Goal: Information Seeking & Learning: Learn about a topic

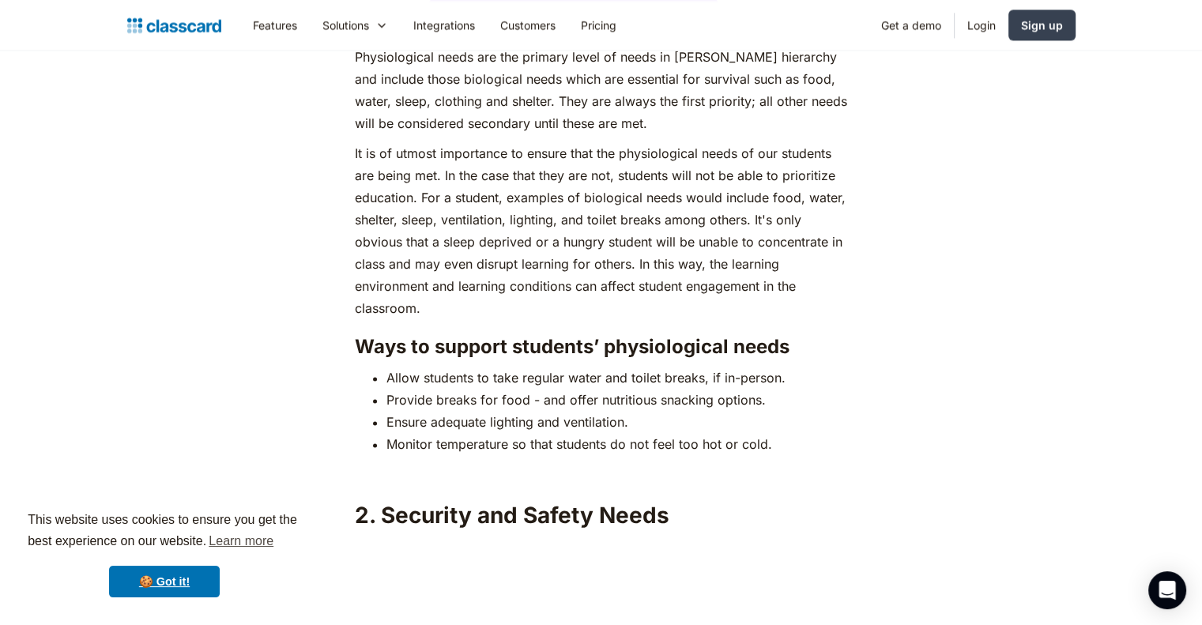
scroll to position [2370, 0]
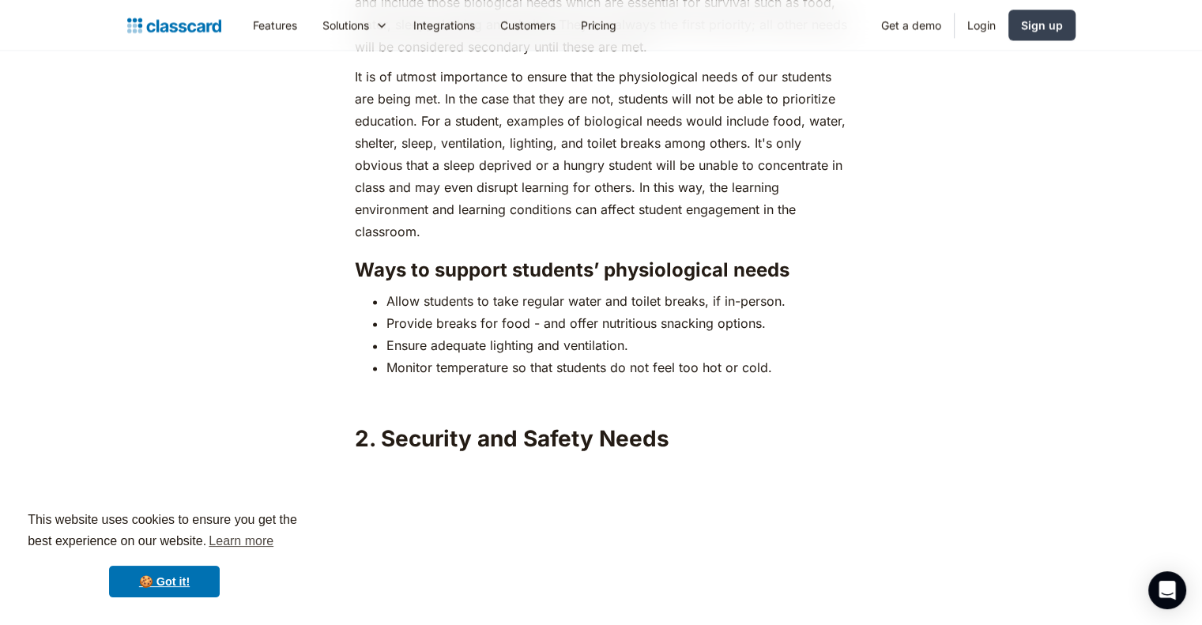
drag, startPoint x: 793, startPoint y: 334, endPoint x: 739, endPoint y: 367, distance: 62.7
click at [739, 386] on p "‍" at bounding box center [601, 397] width 492 height 22
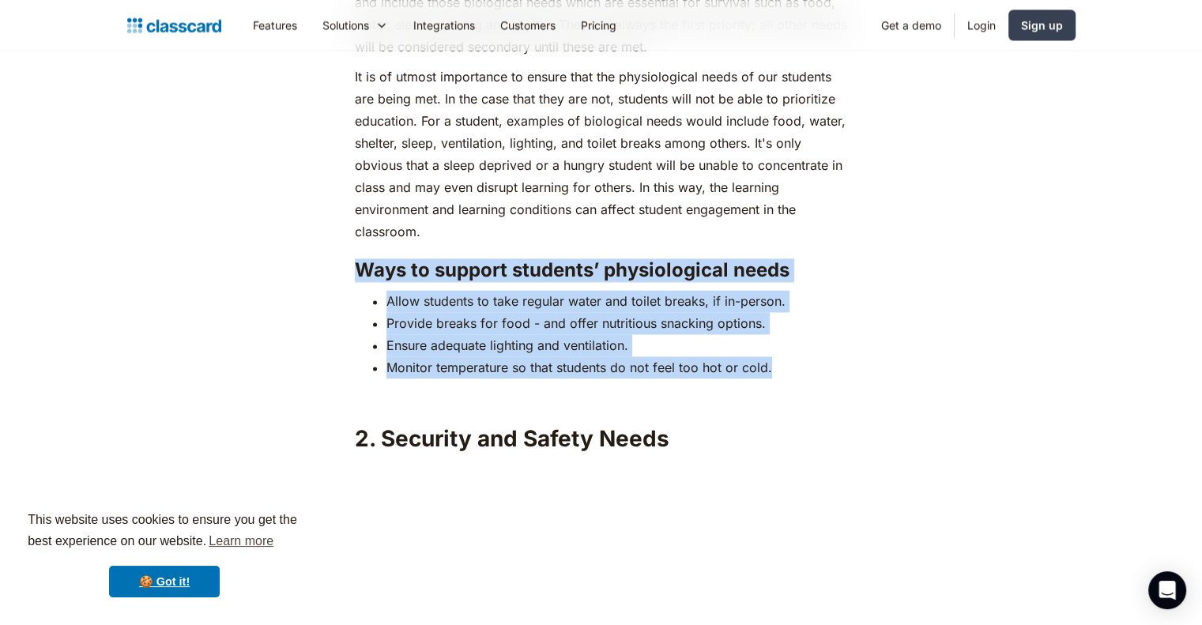
drag, startPoint x: 772, startPoint y: 336, endPoint x: 348, endPoint y: 240, distance: 434.1
copy div "Ways to support students’ physiological needs Allow students to take regular wa…"
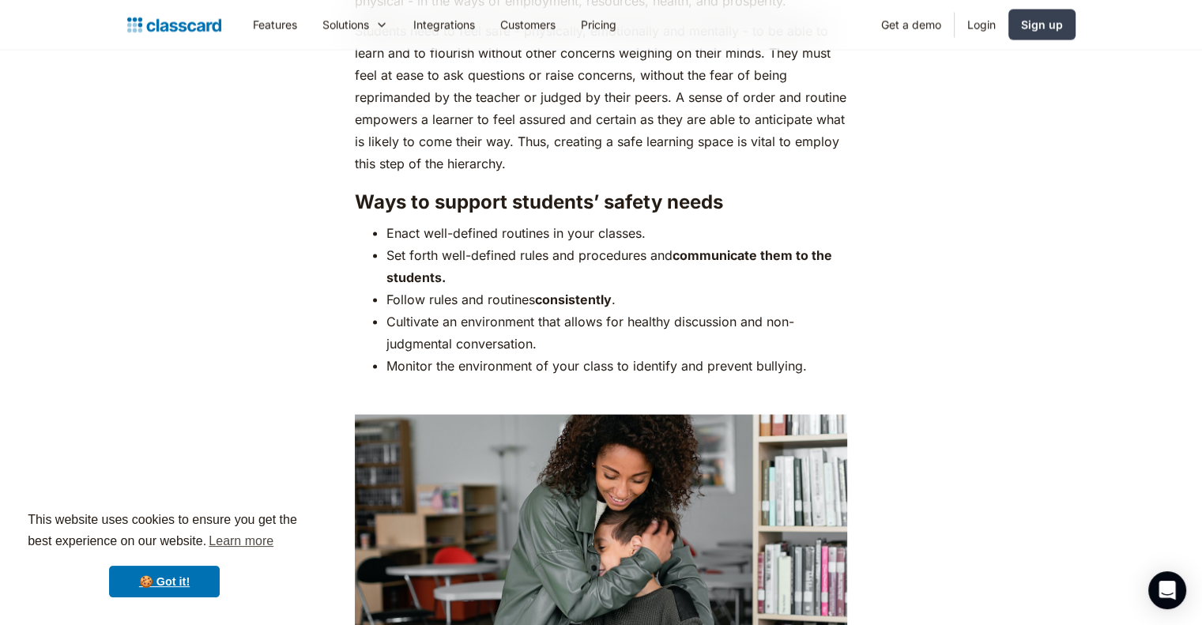
scroll to position [3239, 0]
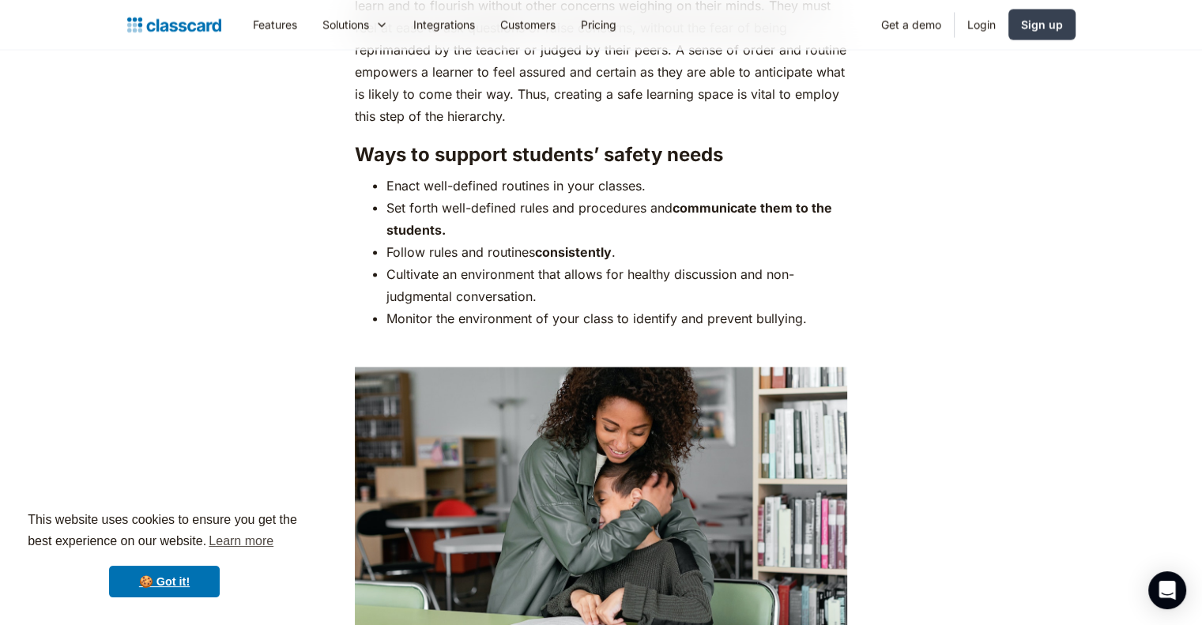
click at [810, 307] on li "Monitor the environment of your class to identify and prevent bullying." at bounding box center [616, 318] width 461 height 22
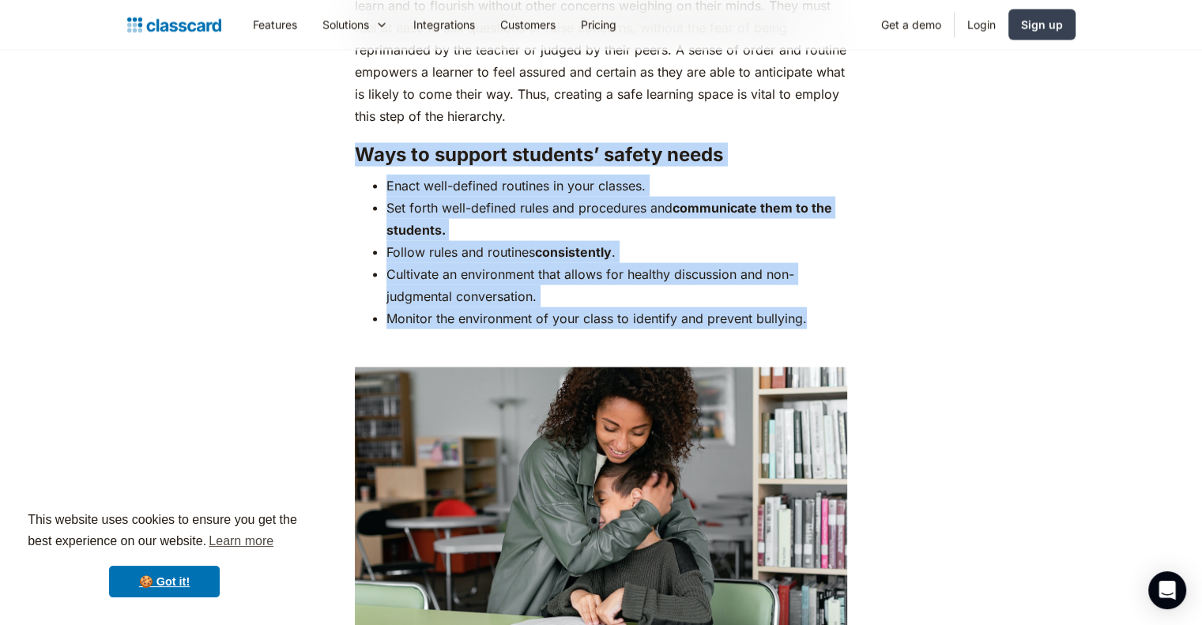
drag, startPoint x: 807, startPoint y: 295, endPoint x: 340, endPoint y: 130, distance: 495.2
copy div "Ways to support students’ safety needs Enact well-defined routines in your clas…"
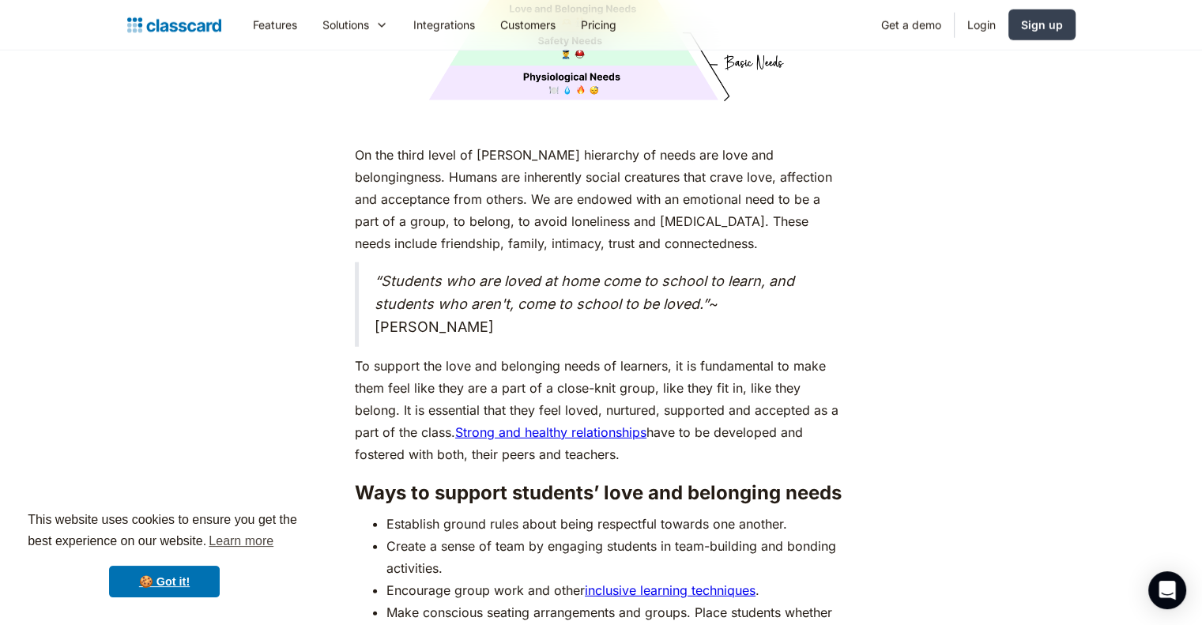
scroll to position [4424, 0]
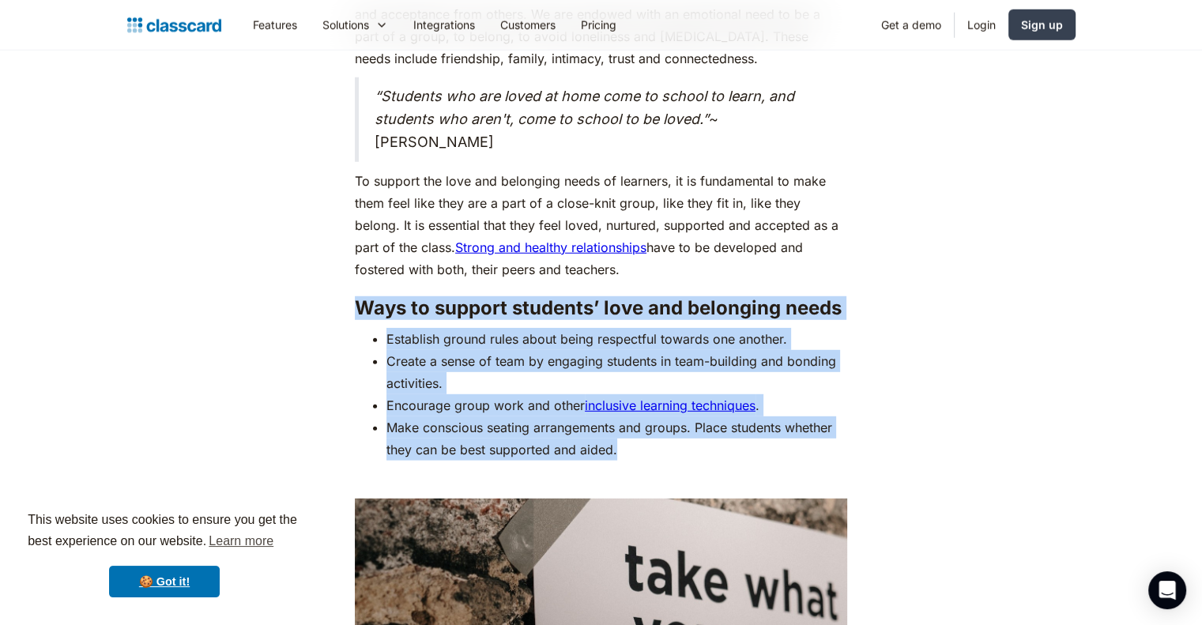
drag, startPoint x: 622, startPoint y: 423, endPoint x: 342, endPoint y: 284, distance: 313.0
copy div "Ways to support students’ love and belonging needs Establish ground rules about…"
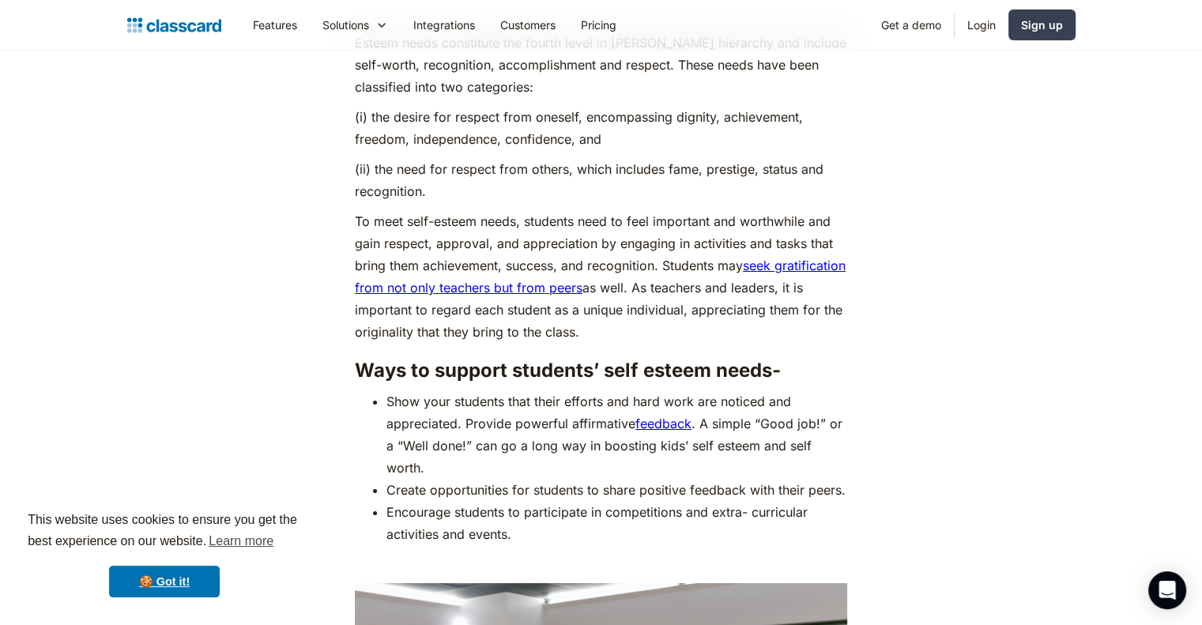
scroll to position [5688, 0]
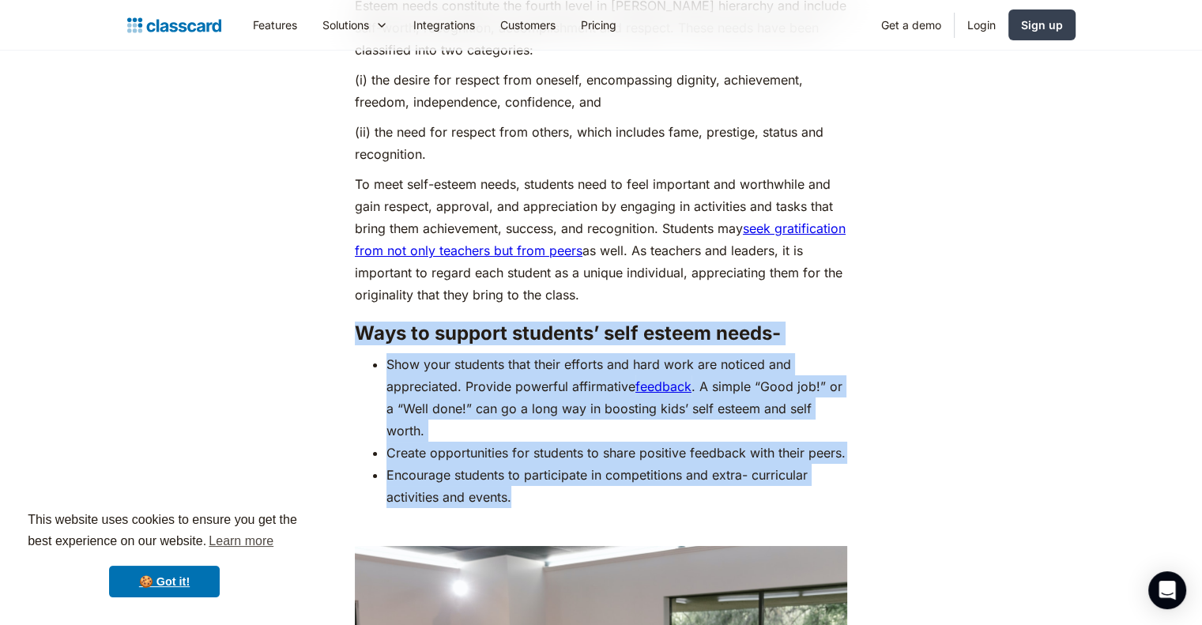
drag, startPoint x: 517, startPoint y: 491, endPoint x: 342, endPoint y: 306, distance: 254.8
copy div "Ways to support students’ self esteem needs- Show your students that their effo…"
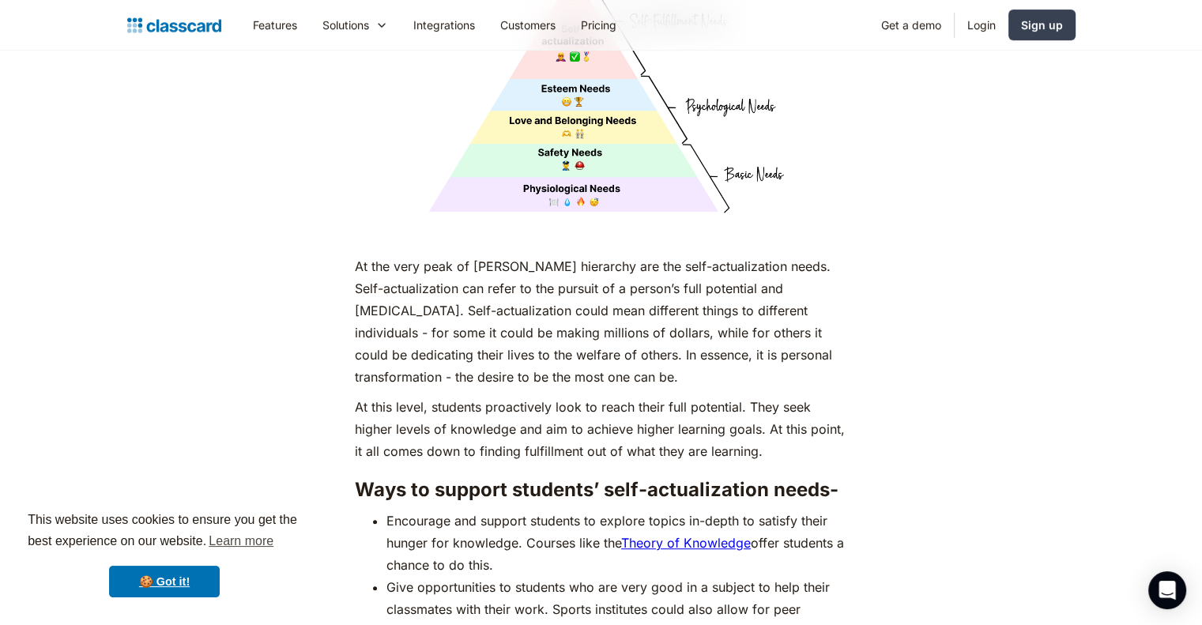
scroll to position [6952, 0]
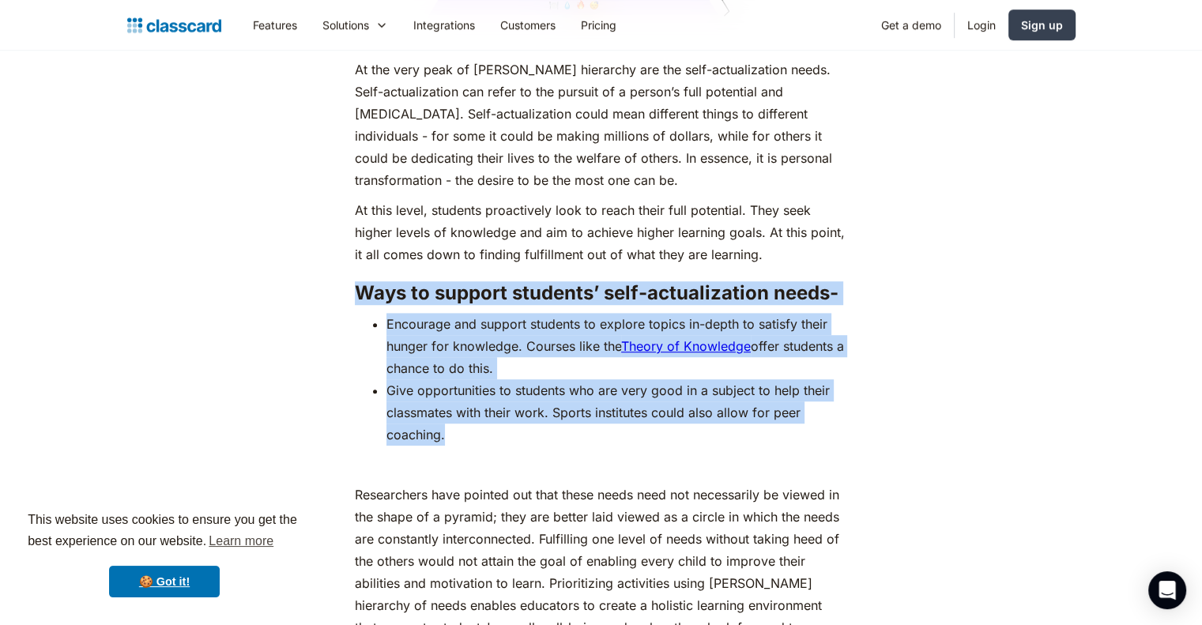
drag, startPoint x: 444, startPoint y: 431, endPoint x: 348, endPoint y: 287, distance: 172.6
copy div "Ways to support students’ self-actualization needs- Encourage and support stude…"
